Goal: Navigation & Orientation: Find specific page/section

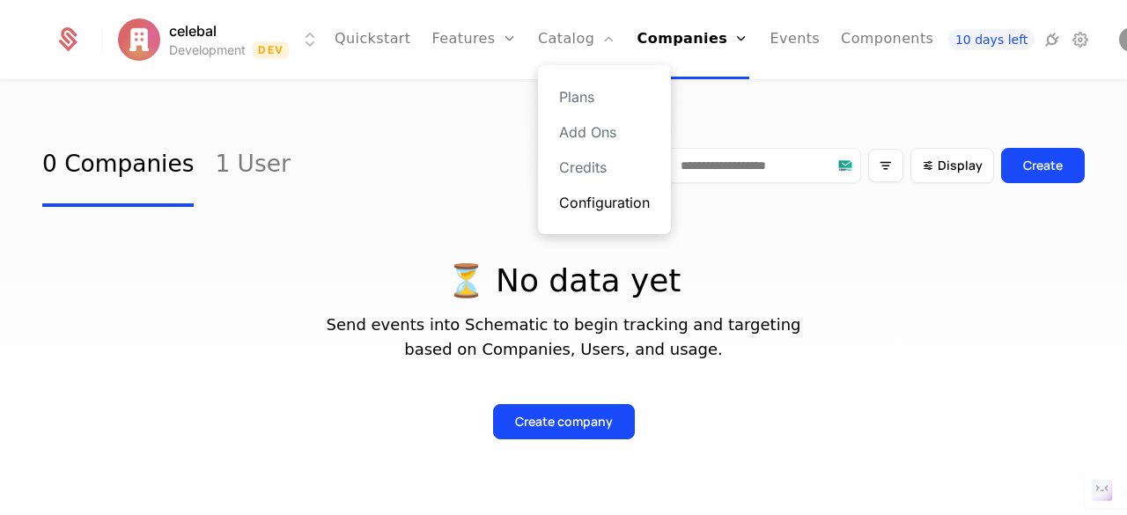
click at [568, 202] on link "Configuration" at bounding box center [604, 202] width 91 height 21
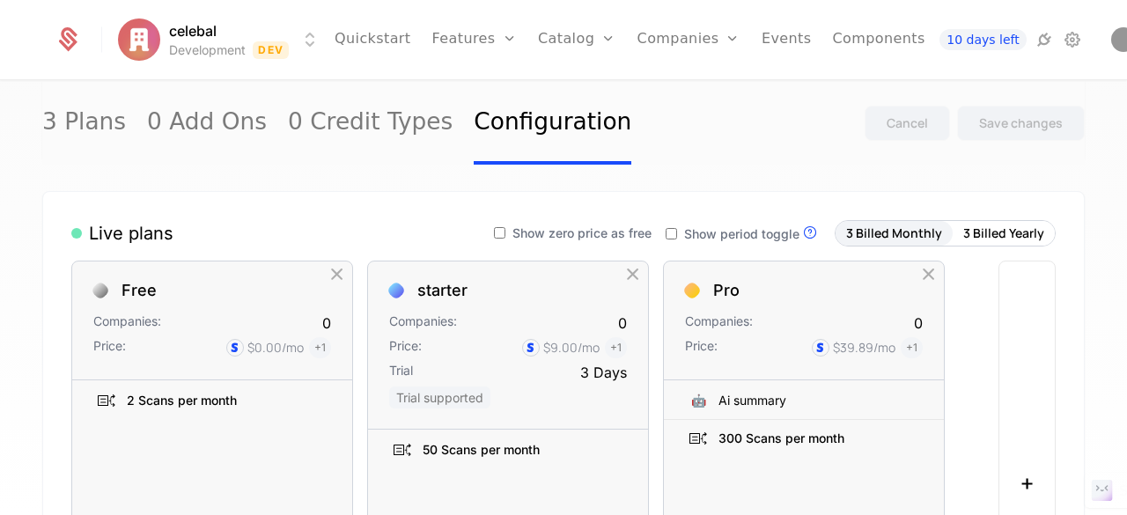
scroll to position [136, 0]
click at [843, 28] on link "Components" at bounding box center [878, 39] width 92 height 79
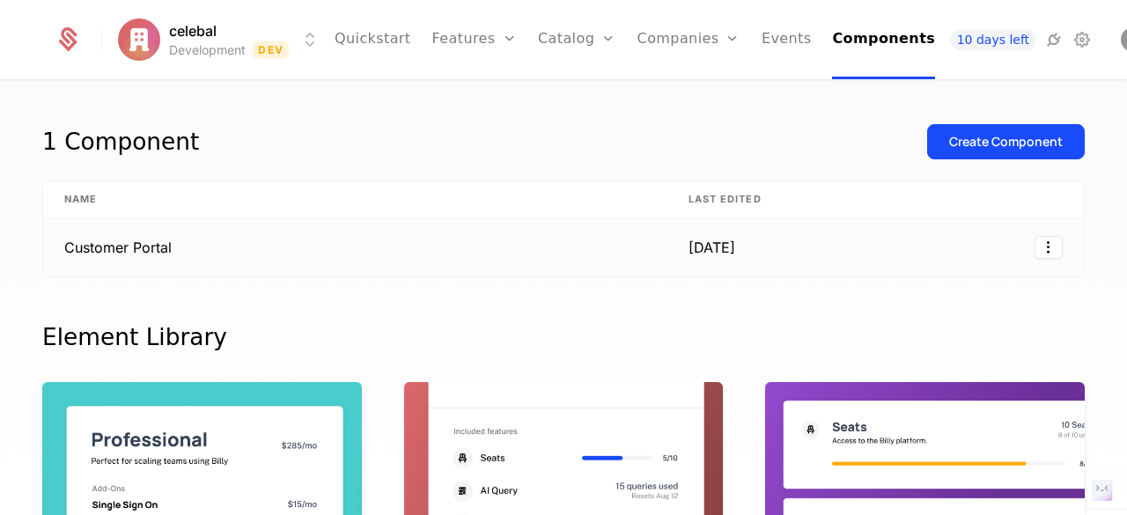
click at [620, 255] on td "Customer Portal" at bounding box center [355, 247] width 625 height 58
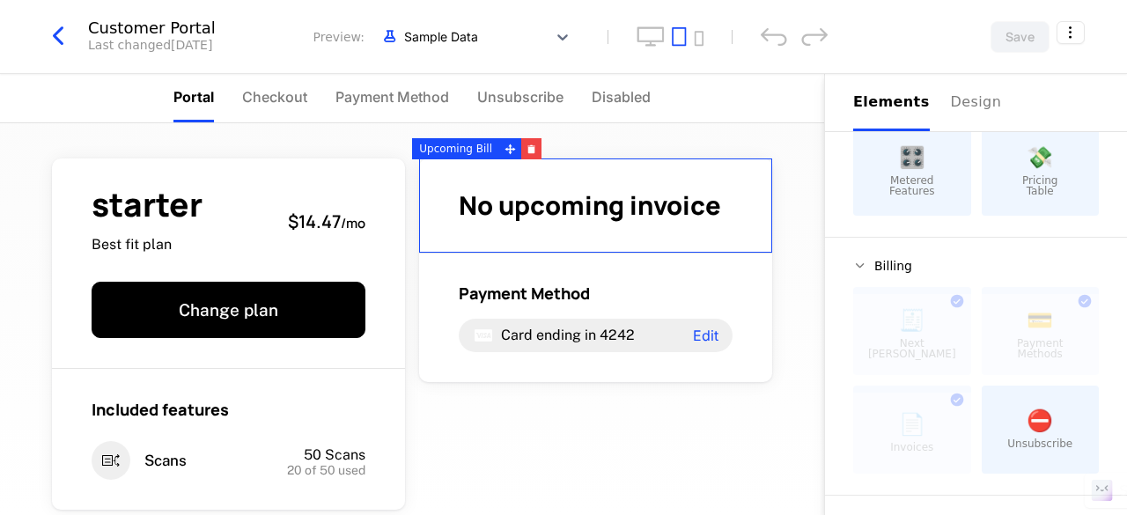
scroll to position [305, 0]
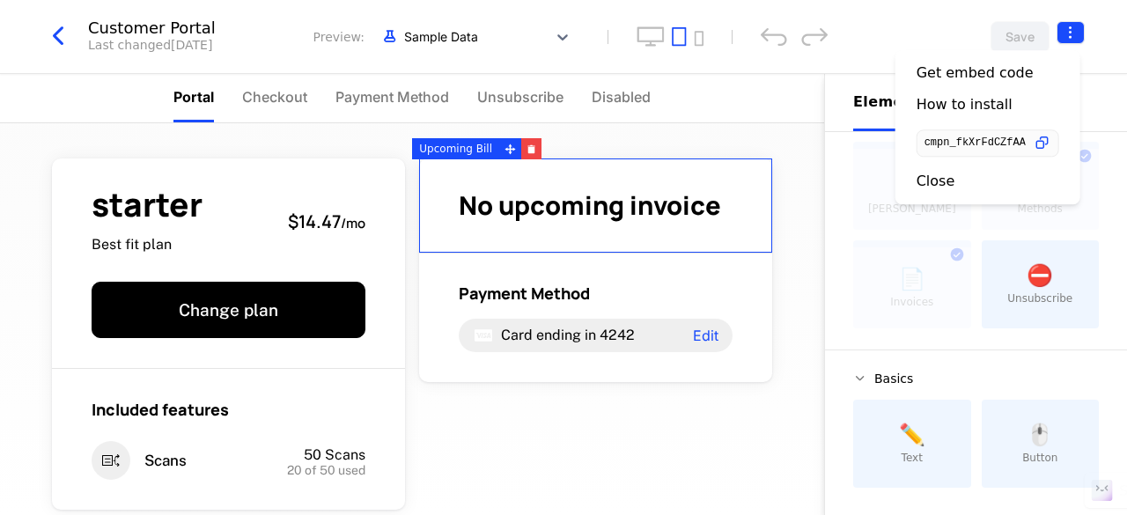
click at [1070, 28] on html "celebal Development Dev Quickstart Features Features Flags Catalog Plans Add On…" at bounding box center [563, 257] width 1127 height 515
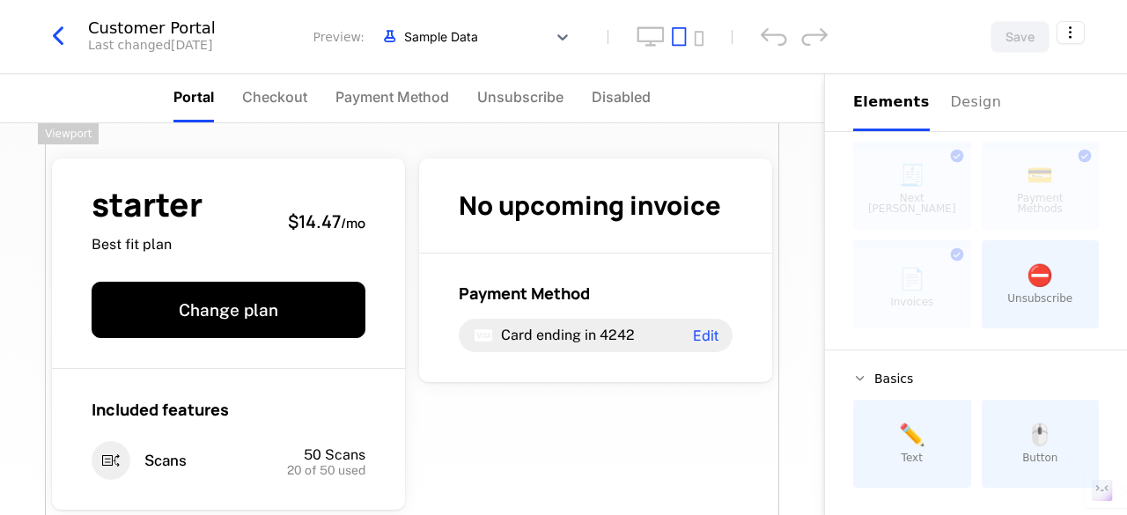
click at [55, 36] on html "celebal Development Dev Quickstart Features Features Flags Catalog Plans Add On…" at bounding box center [563, 257] width 1127 height 515
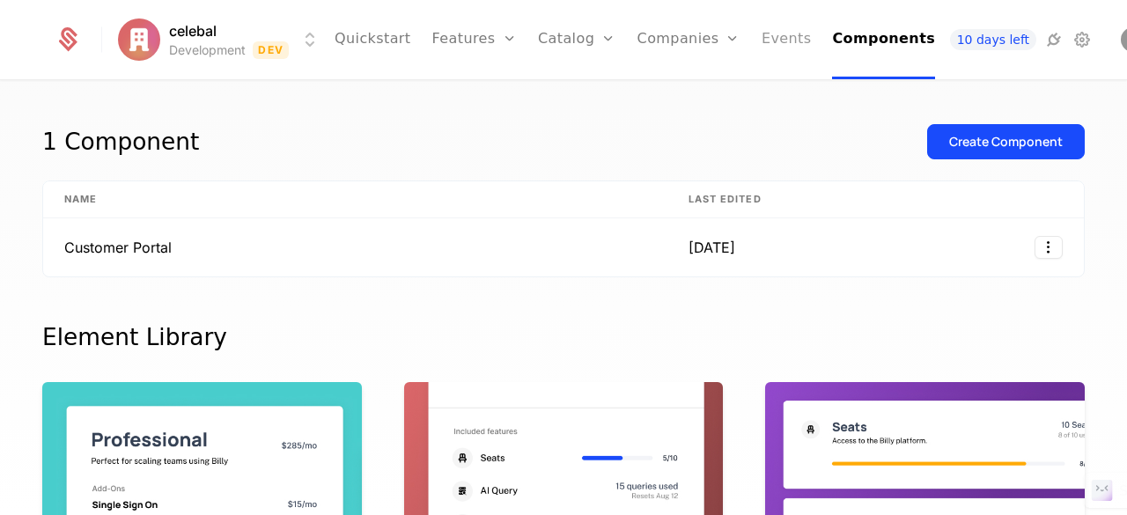
click at [762, 41] on link "Events" at bounding box center [787, 39] width 50 height 79
